Goal: Transaction & Acquisition: Purchase product/service

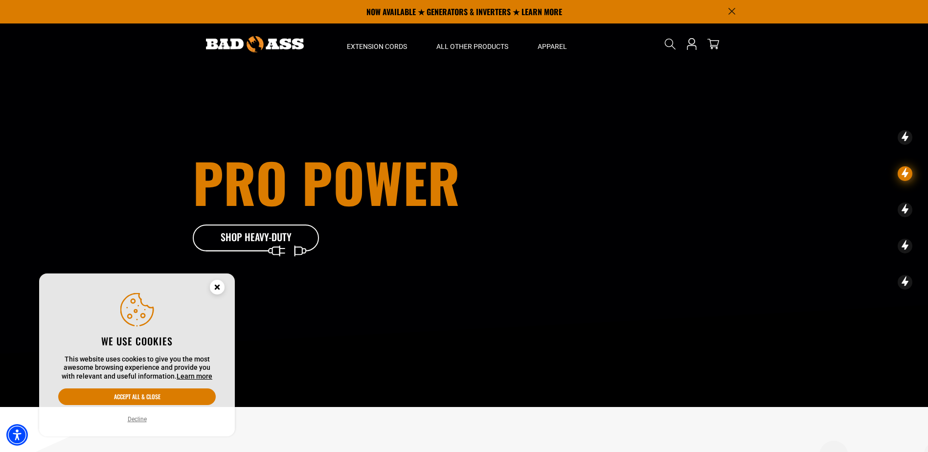
click at [214, 286] on circle "Close this option" at bounding box center [217, 287] width 15 height 15
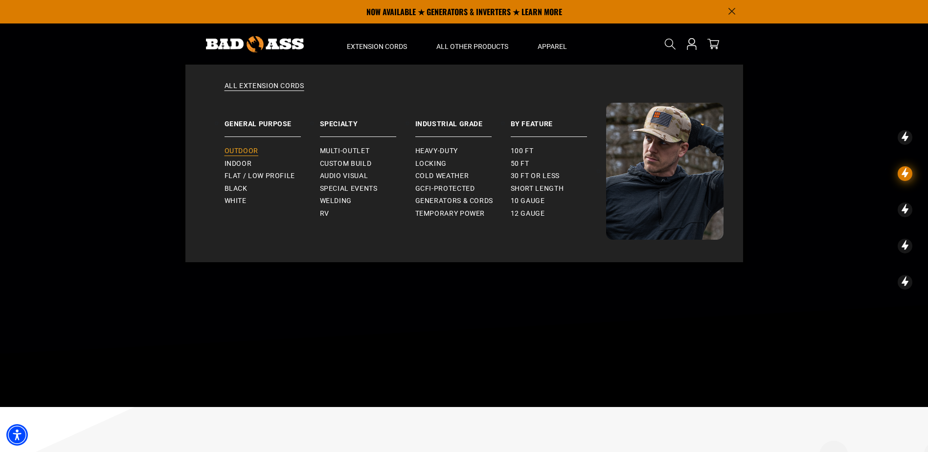
click at [245, 151] on span "Outdoor" at bounding box center [242, 151] width 34 height 9
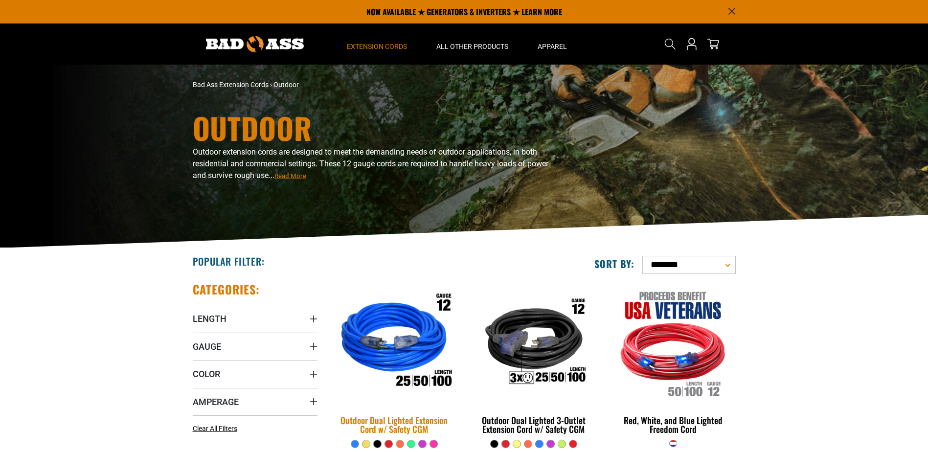
click at [415, 353] on img at bounding box center [394, 342] width 137 height 125
